Goal: Task Accomplishment & Management: Use online tool/utility

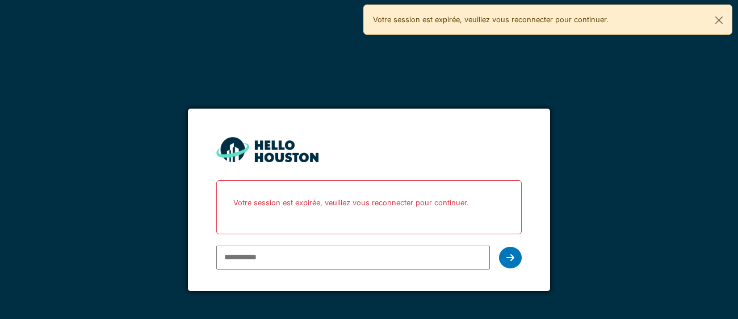
type input "**********"
click at [506, 258] on icon at bounding box center [510, 257] width 8 height 9
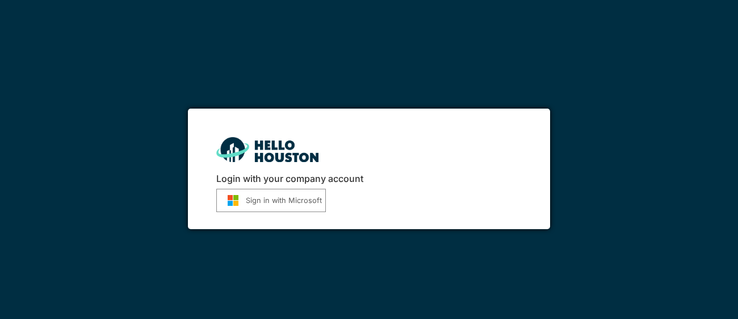
click at [290, 202] on button "Sign in with Microsoft" at bounding box center [271, 200] width 110 height 23
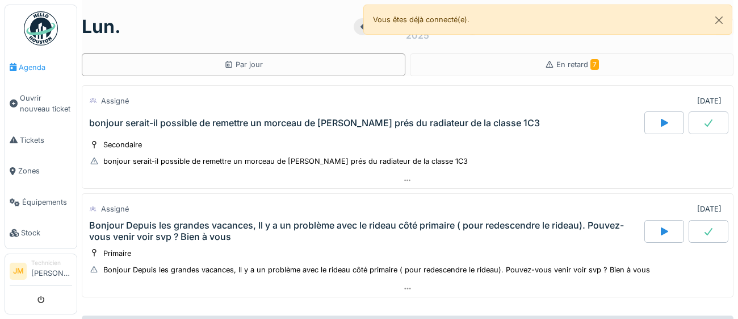
click at [38, 71] on span "Agenda" at bounding box center [45, 67] width 53 height 11
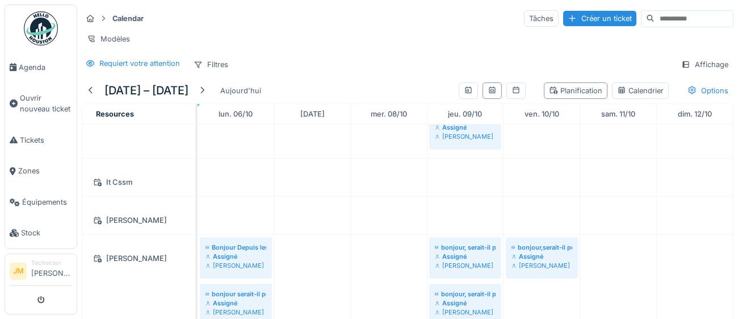
scroll to position [200, 0]
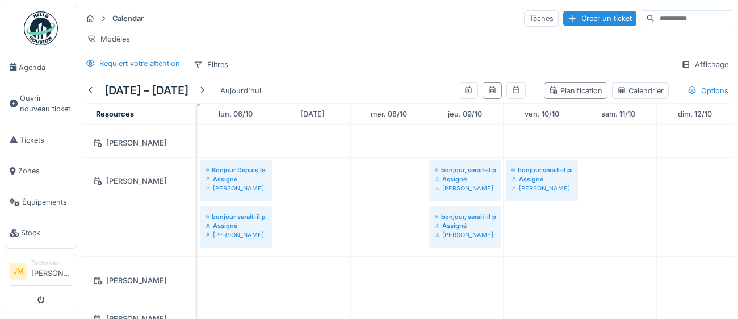
click at [127, 184] on div "[PERSON_NAME]" at bounding box center [138, 181] width 99 height 14
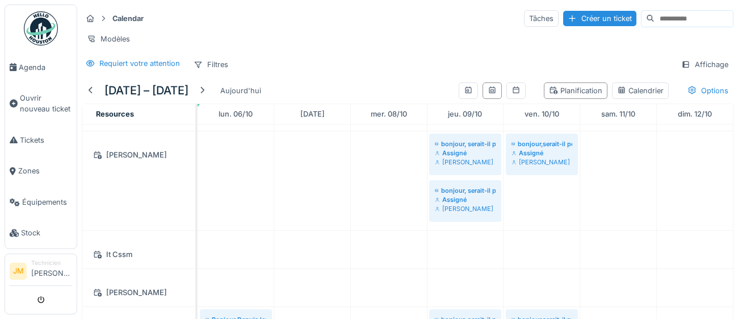
click at [45, 31] on img at bounding box center [41, 28] width 34 height 34
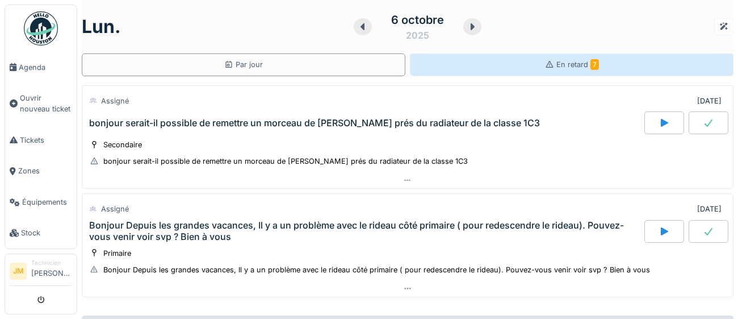
click at [564, 68] on span "En retard 7" at bounding box center [577, 64] width 43 height 9
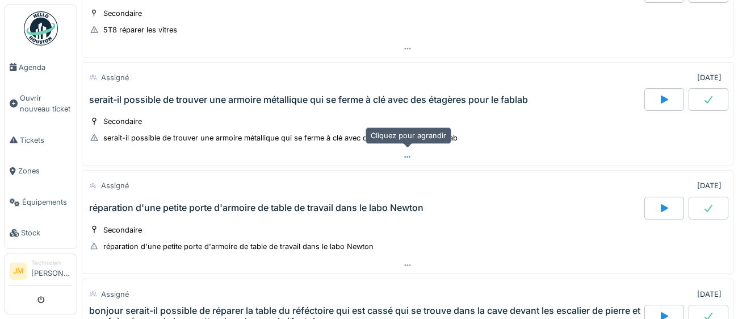
scroll to position [534, 0]
click at [189, 100] on div "serait-il possible de trouver une armoire métallique qui se ferme à clé avec de…" at bounding box center [308, 100] width 439 height 11
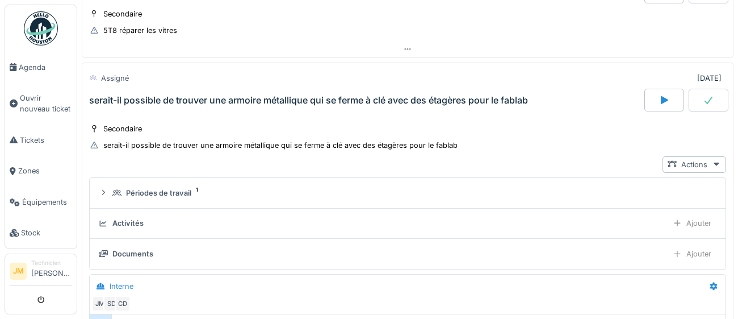
scroll to position [549, 0]
